Goal: Task Accomplishment & Management: Manage account settings

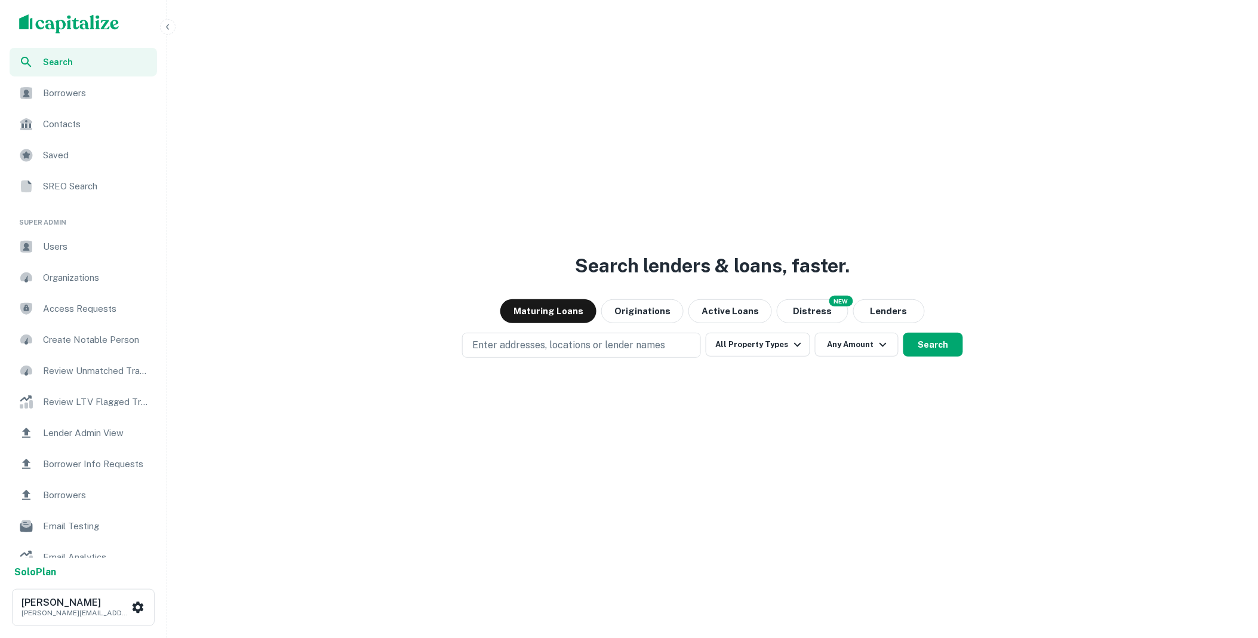
click at [93, 460] on span "Borrower Info Requests" at bounding box center [96, 464] width 107 height 14
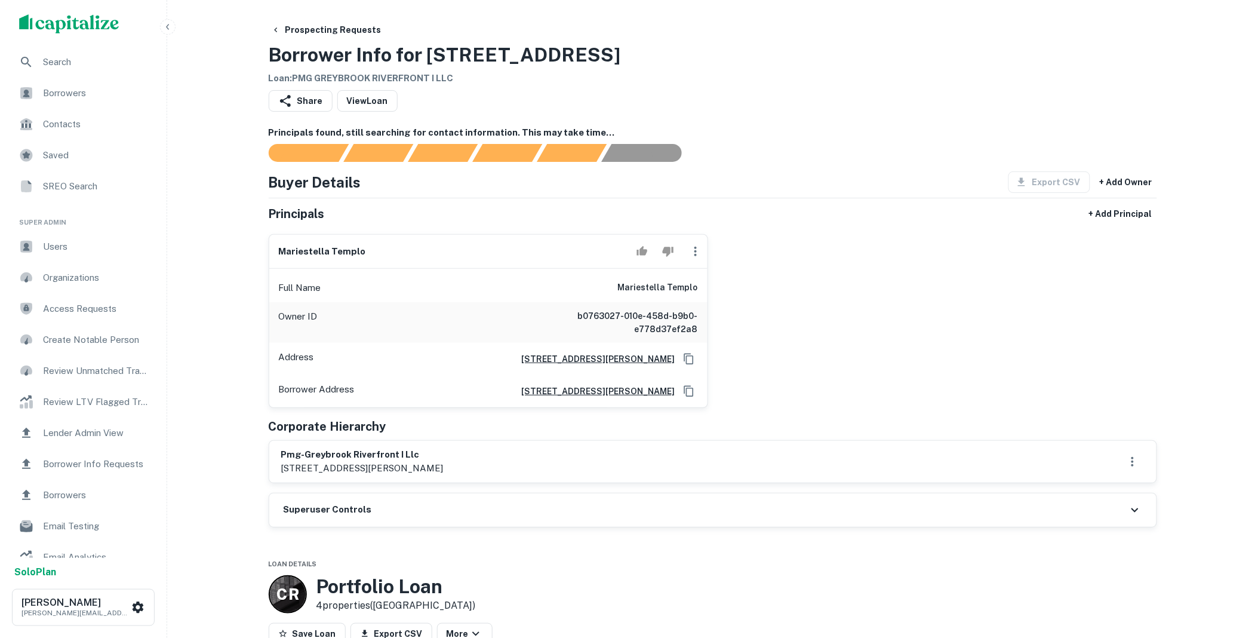
click at [455, 510] on div "Superuser Controls" at bounding box center [713, 509] width 888 height 33
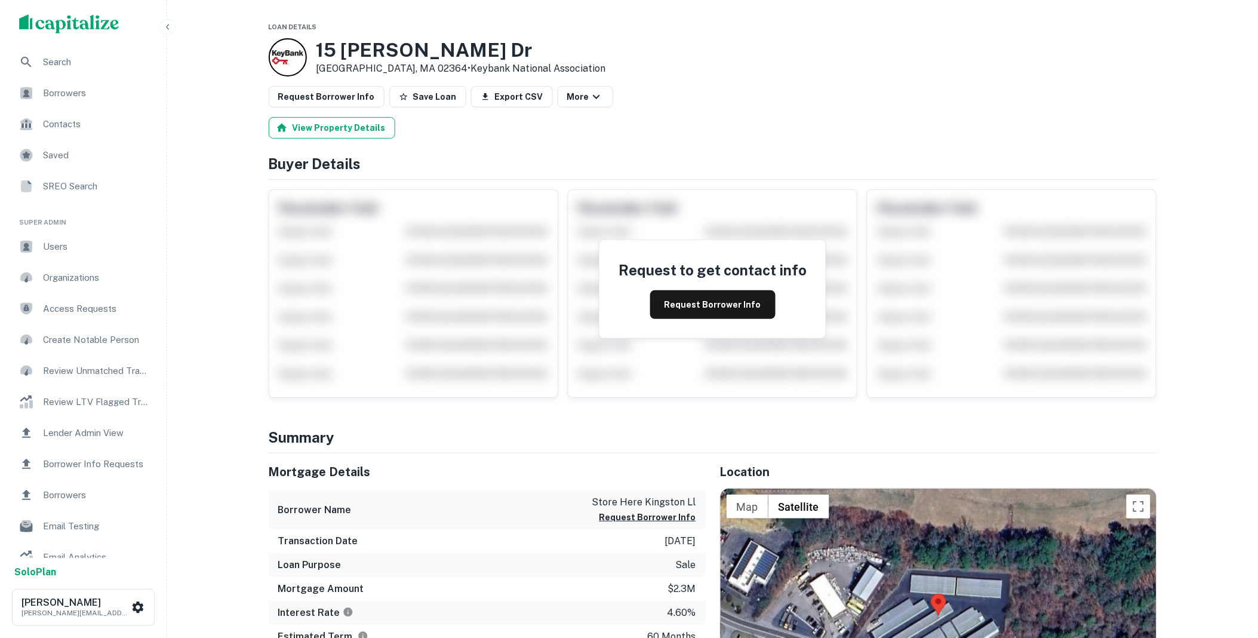
click at [348, 130] on button "View Property Details" at bounding box center [332, 128] width 127 height 22
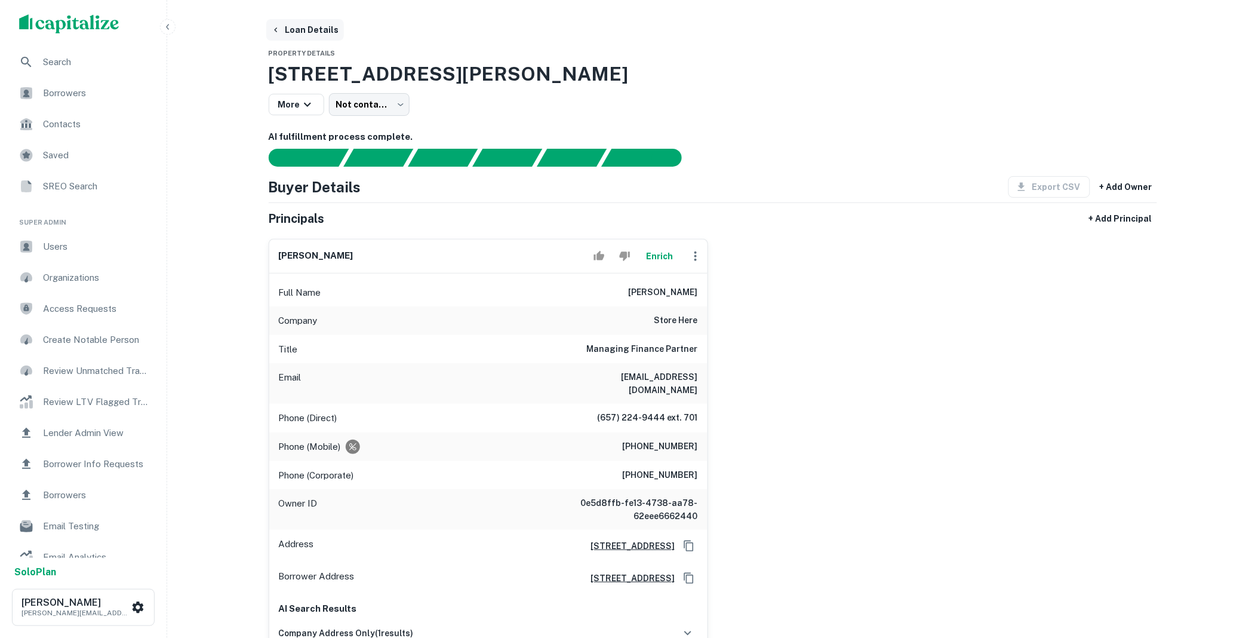
click at [285, 31] on button "Loan Details" at bounding box center [305, 30] width 78 height 22
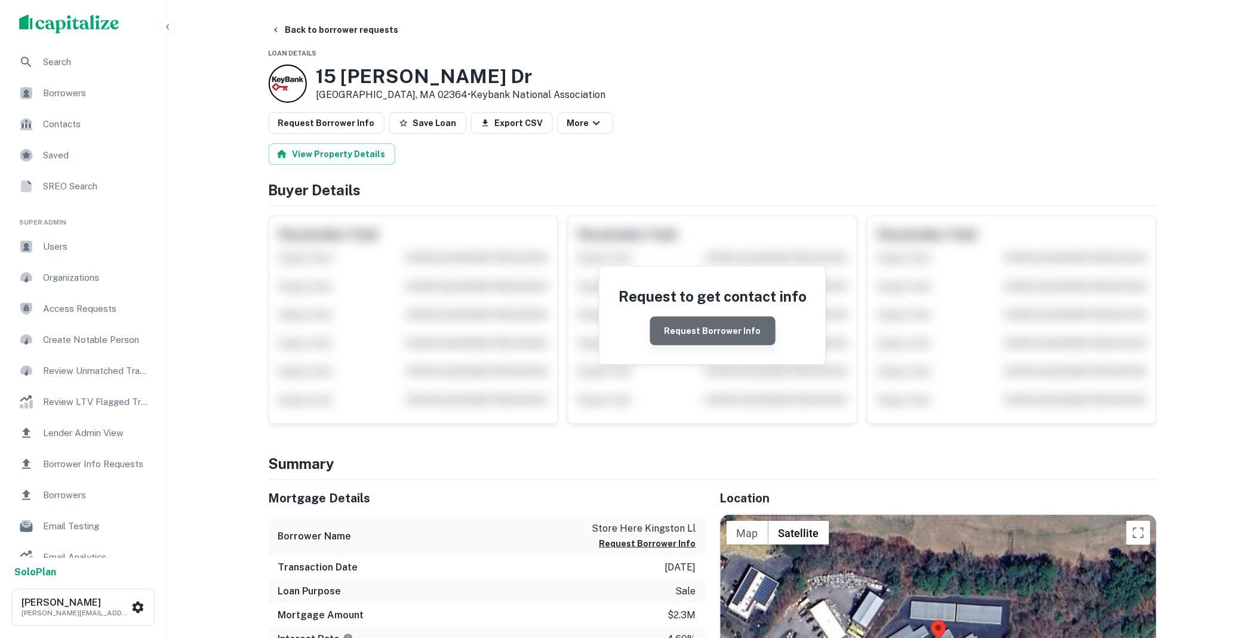
click at [726, 327] on button "Request Borrower Info" at bounding box center [712, 331] width 125 height 29
